Goal: Task Accomplishment & Management: Manage account settings

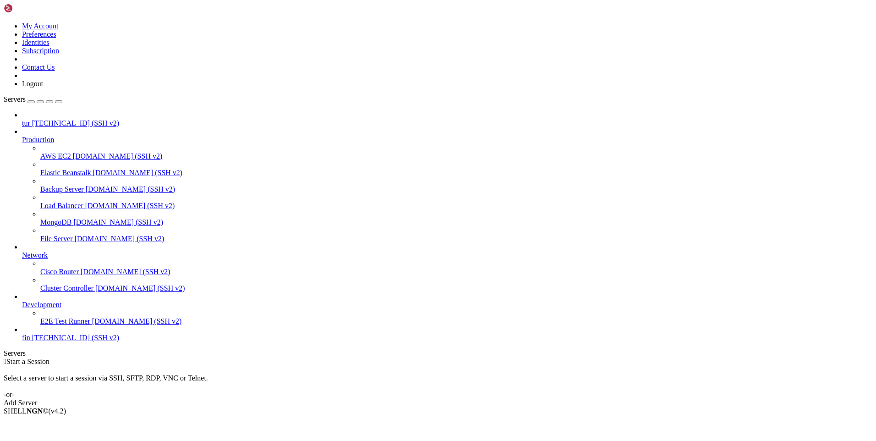
click at [31, 102] on div "button" at bounding box center [31, 102] width 0 height 0
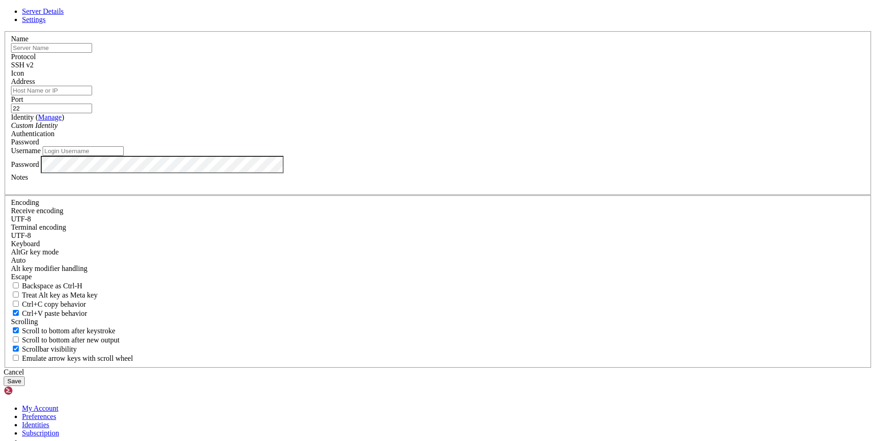
click at [124, 156] on input "Username" at bounding box center [83, 151] width 81 height 10
type input "ф"
type input "admin1"
click at [92, 53] on input "text" at bounding box center [51, 48] width 81 height 10
type input "ai-bot"
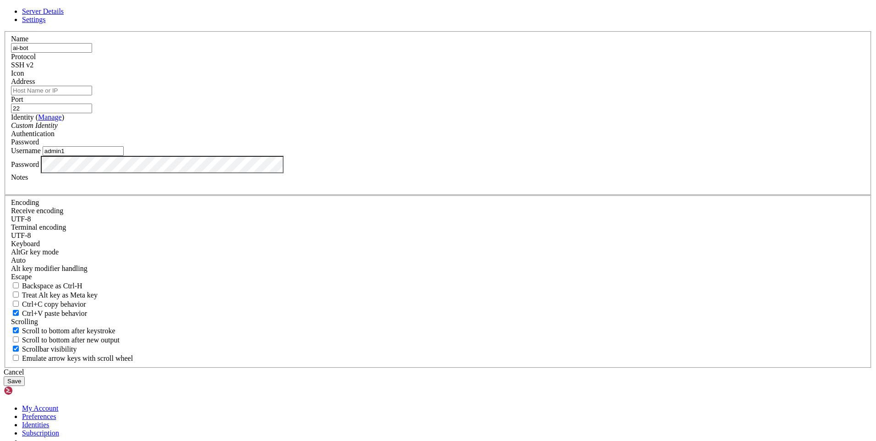
type input "admin1@[TECHNICAL_ID]"
click at [497, 146] on div "Password" at bounding box center [438, 142] width 854 height 8
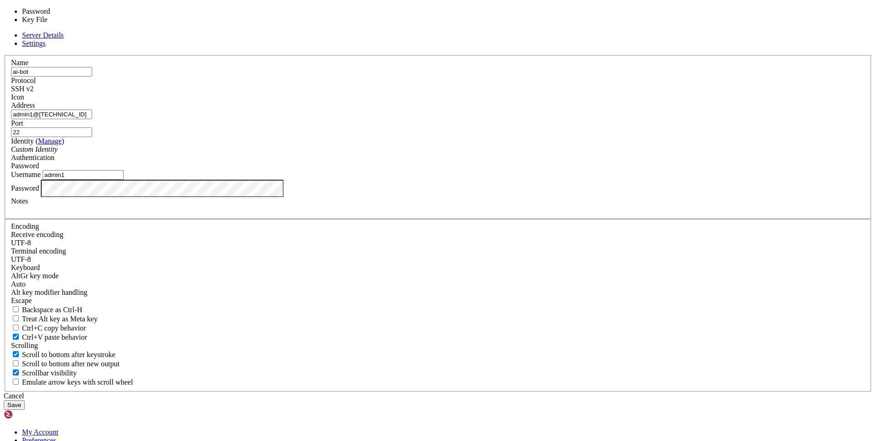
click at [438, 180] on div "Username admin1" at bounding box center [438, 175] width 854 height 10
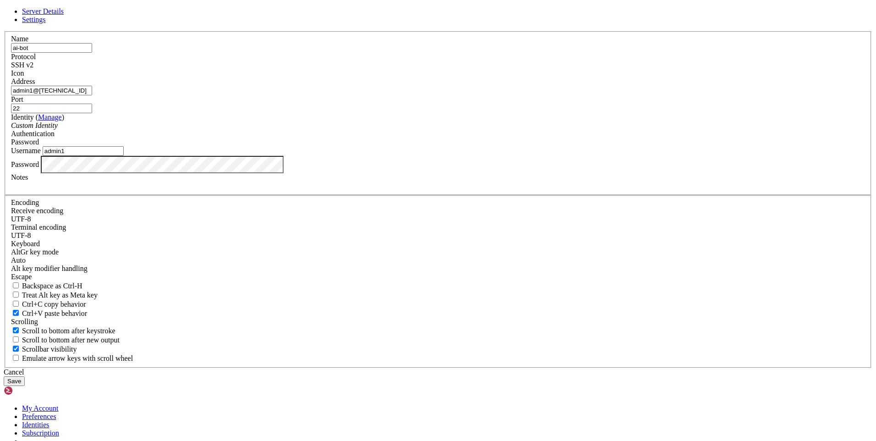
click at [25, 376] on button "Save" at bounding box center [14, 381] width 21 height 10
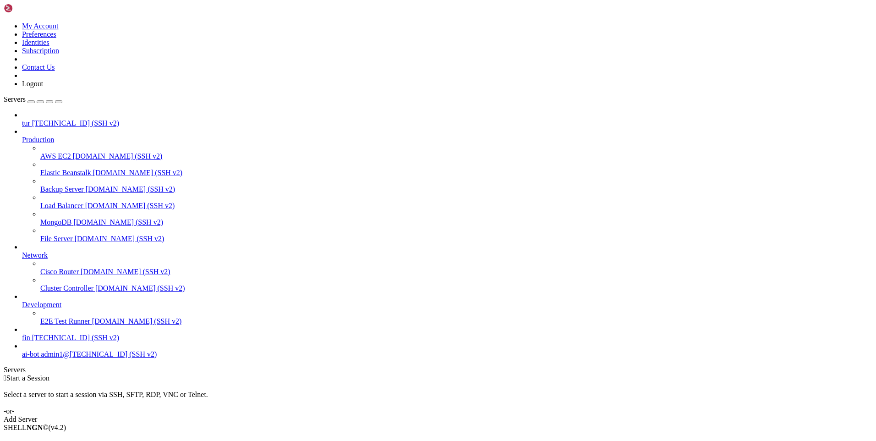
click at [39, 358] on span "ai-bot" at bounding box center [30, 354] width 17 height 8
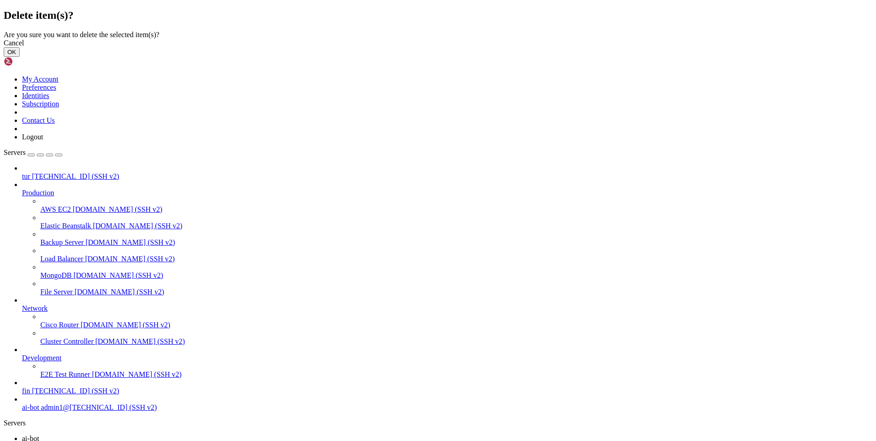
click at [20, 57] on button "OK" at bounding box center [12, 52] width 16 height 10
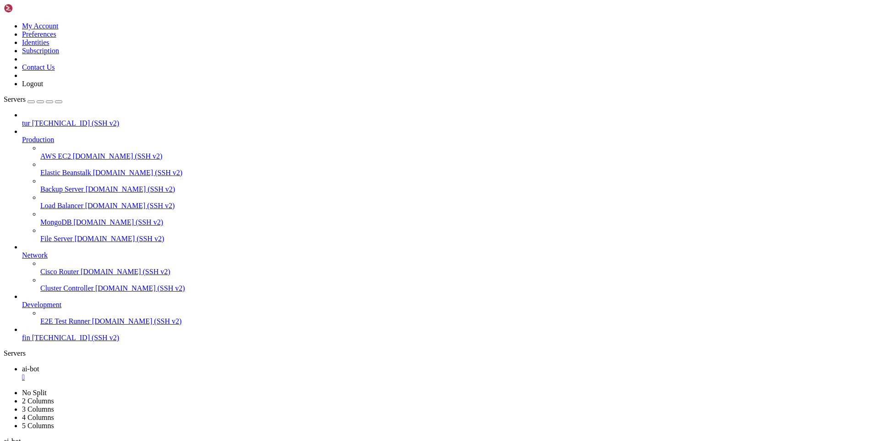
click at [68, 119] on span "[TECHNICAL_ID] (SSH v2)" at bounding box center [75, 123] width 87 height 8
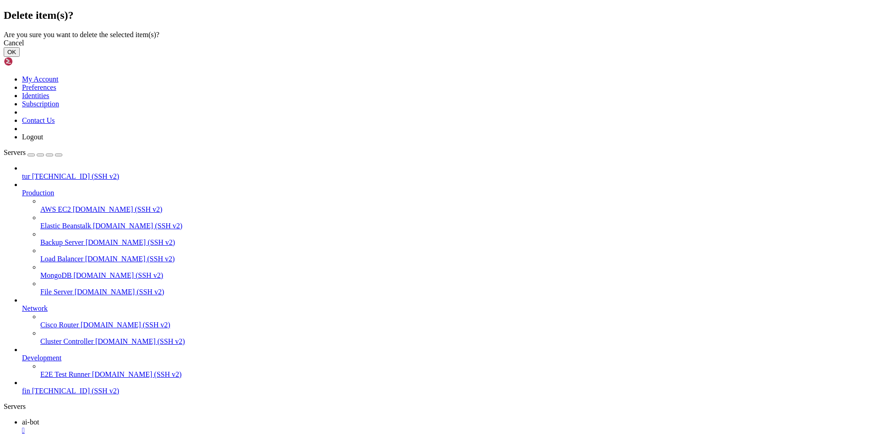
click at [20, 57] on button "OK" at bounding box center [12, 52] width 16 height 10
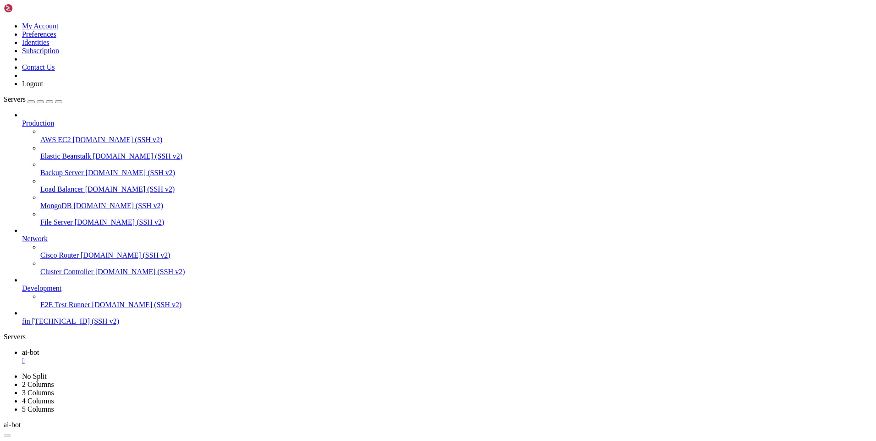
click at [60, 325] on span "[TECHNICAL_ID] (SSH v2)" at bounding box center [75, 321] width 87 height 8
click at [22, 119] on icon at bounding box center [22, 119] width 0 height 0
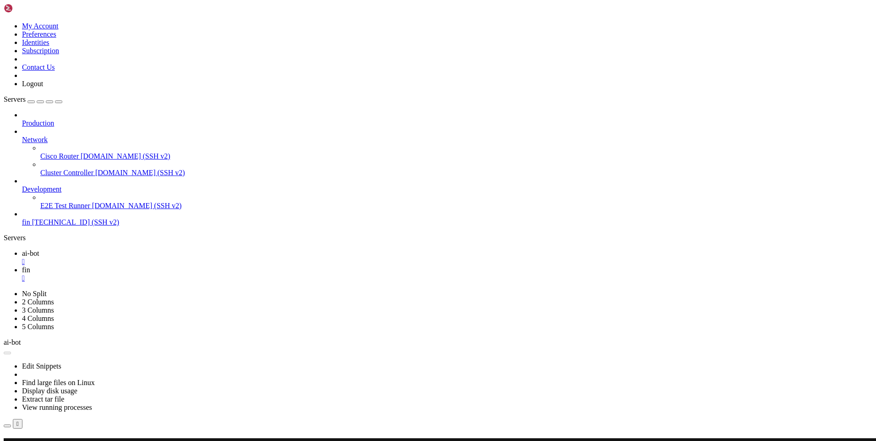
click at [22, 136] on icon at bounding box center [22, 136] width 0 height 0
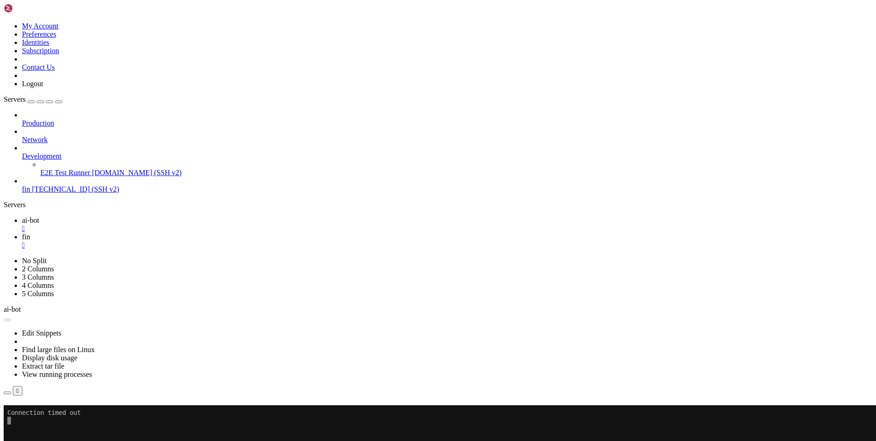
click at [104, 144] on div at bounding box center [447, 148] width 850 height 8
click at [22, 152] on icon at bounding box center [22, 152] width 0 height 0
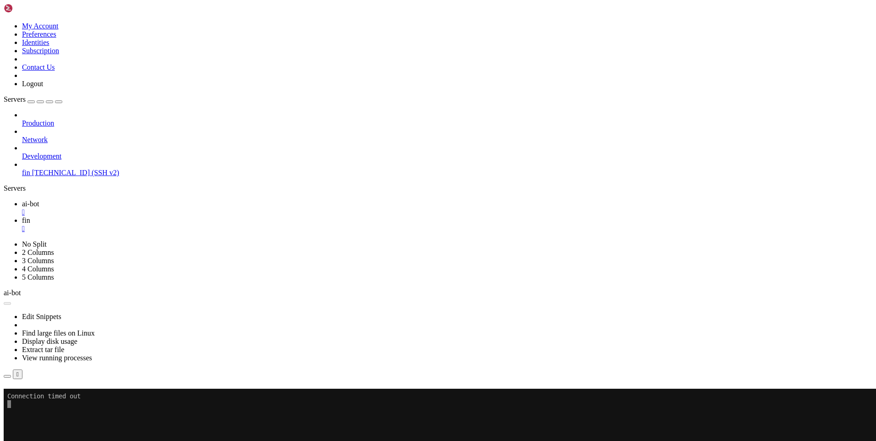
click at [39, 200] on span "ai-bot" at bounding box center [30, 204] width 17 height 8
click at [156, 208] on div "" at bounding box center [447, 212] width 850 height 8
